Goal: Information Seeking & Learning: Learn about a topic

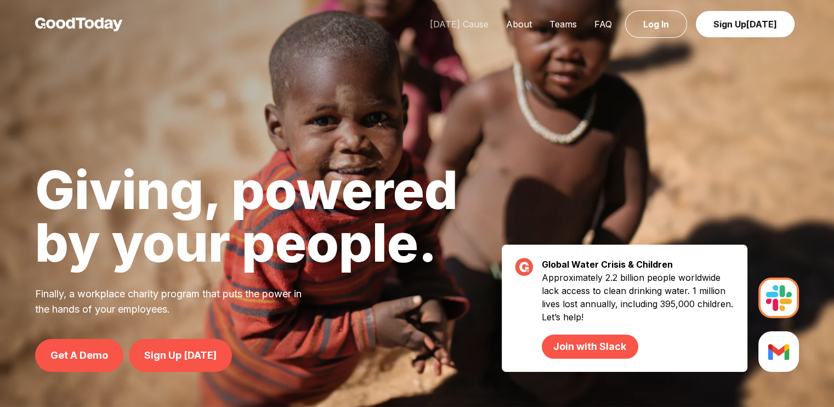
click at [440, 26] on link "[DATE] Cause" at bounding box center [459, 24] width 76 height 11
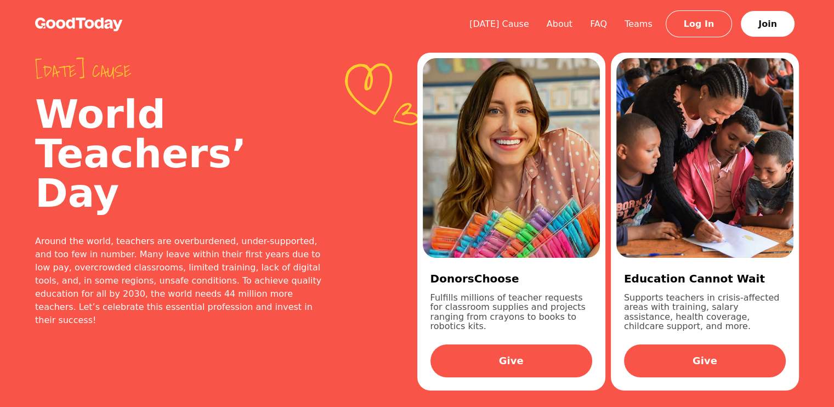
drag, startPoint x: 358, startPoint y: 84, endPoint x: 334, endPoint y: 84, distance: 24.1
drag, startPoint x: 212, startPoint y: 67, endPoint x: 181, endPoint y: 61, distance: 31.4
